Goal: Find specific page/section: Find specific page/section

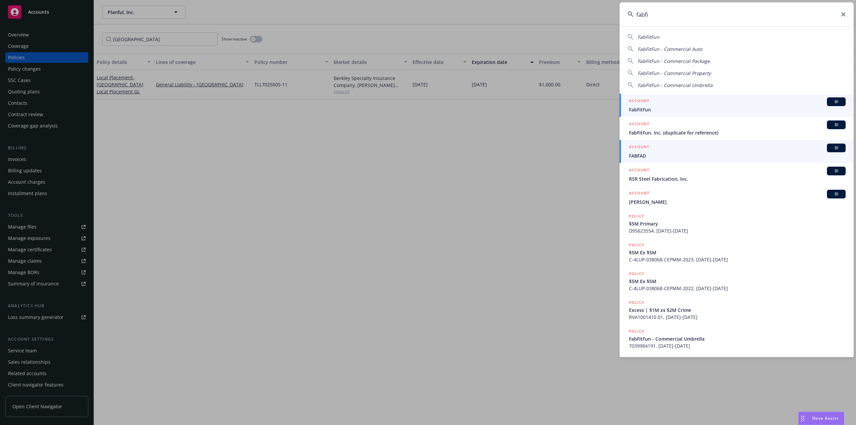
type input "fabfi"
click at [833, 99] on span "BI" at bounding box center [835, 102] width 13 height 6
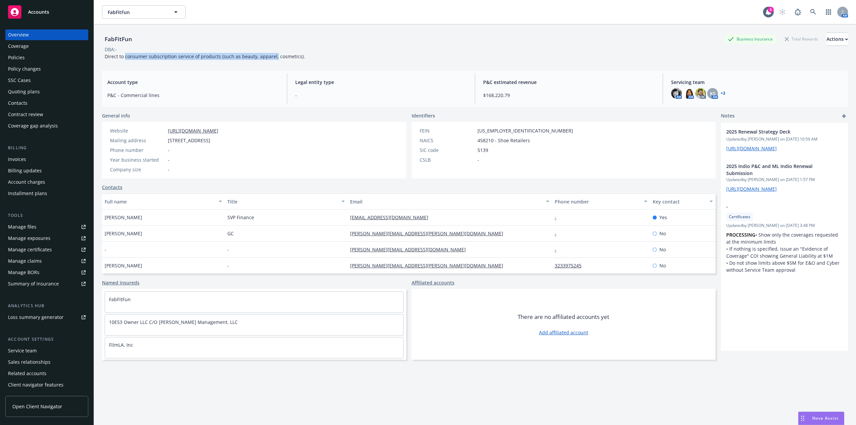
drag, startPoint x: 124, startPoint y: 57, endPoint x: 273, endPoint y: 57, distance: 148.4
click at [273, 57] on span "Direct to consumer subscription service of products (such as beauty, apparel, c…" at bounding box center [205, 56] width 200 height 6
drag, startPoint x: 273, startPoint y: 57, endPoint x: 288, endPoint y: 57, distance: 15.0
click at [273, 57] on span "Direct to consumer subscription service of products (such as beauty, apparel, c…" at bounding box center [205, 56] width 200 height 6
drag, startPoint x: 311, startPoint y: 55, endPoint x: 238, endPoint y: 55, distance: 72.5
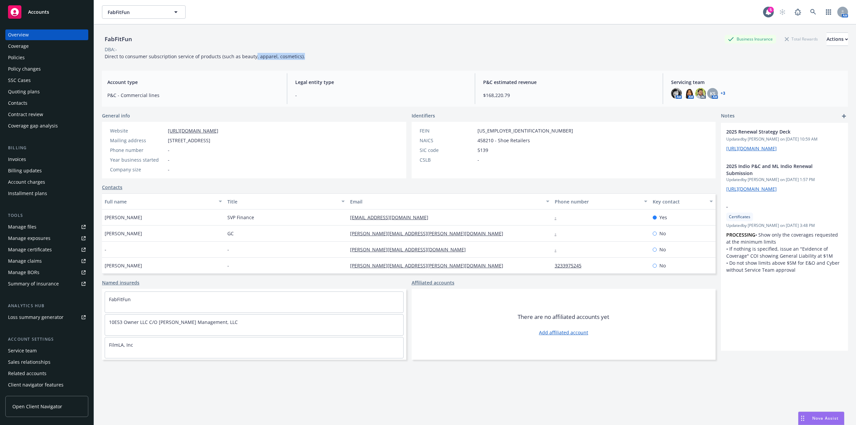
click at [238, 55] on div "FabFitFun Business Insurance Total Rewards Actions DBA: - Direct to consumer su…" at bounding box center [475, 45] width 746 height 27
click at [238, 55] on span "Direct to consumer subscription service of products (such as beauty, apparel, c…" at bounding box center [205, 56] width 200 height 6
click at [21, 183] on div "Account charges" at bounding box center [26, 182] width 37 height 11
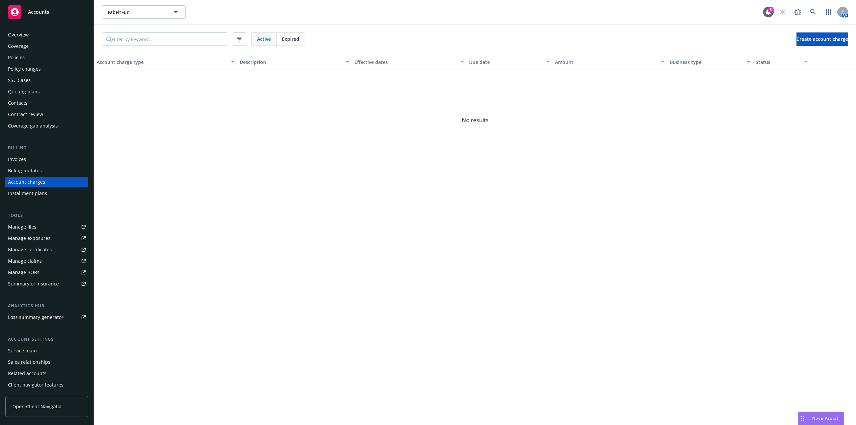
click at [20, 60] on div "Policies" at bounding box center [16, 57] width 17 height 11
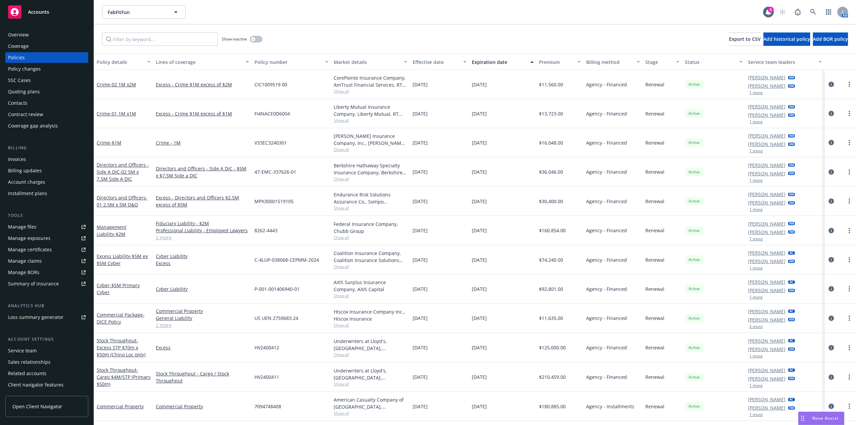
scroll to position [104, 0]
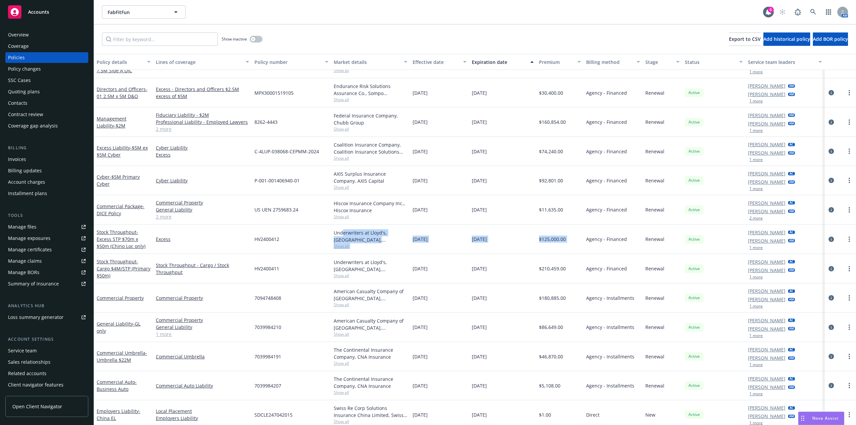
drag, startPoint x: 341, startPoint y: 230, endPoint x: 579, endPoint y: 236, distance: 238.4
click at [579, 236] on div "Stock Throughput - Excess STP $70m x $50m (Chino Loc only) Excess HV2400412 Und…" at bounding box center [475, 238] width 762 height 29
drag, startPoint x: 663, startPoint y: 236, endPoint x: 335, endPoint y: 233, distance: 327.9
click at [336, 234] on div "Stock Throughput - Excess STP $70m x $50m (Chino Loc only) Excess HV2400412 Und…" at bounding box center [475, 238] width 762 height 29
click at [335, 233] on div "Underwriters at Lloyd's, [GEOGRAPHIC_DATA], [PERSON_NAME] of [GEOGRAPHIC_DATA],…" at bounding box center [371, 236] width 74 height 14
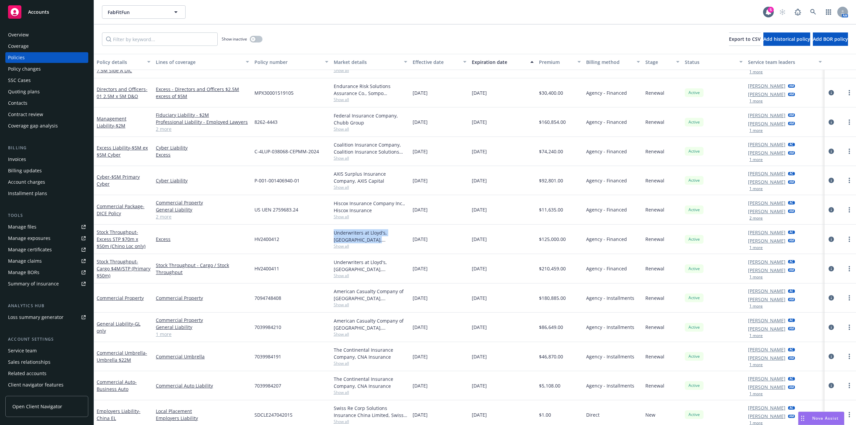
drag, startPoint x: 328, startPoint y: 231, endPoint x: 396, endPoint y: 238, distance: 68.5
click at [396, 238] on div "Underwriters at Lloyd's, [GEOGRAPHIC_DATA], [PERSON_NAME] of [GEOGRAPHIC_DATA],…" at bounding box center [370, 238] width 79 height 29
click at [396, 238] on div "Underwriters at Lloyd's, [GEOGRAPHIC_DATA], [PERSON_NAME] of [GEOGRAPHIC_DATA],…" at bounding box center [371, 236] width 74 height 14
